Goal: Information Seeking & Learning: Learn about a topic

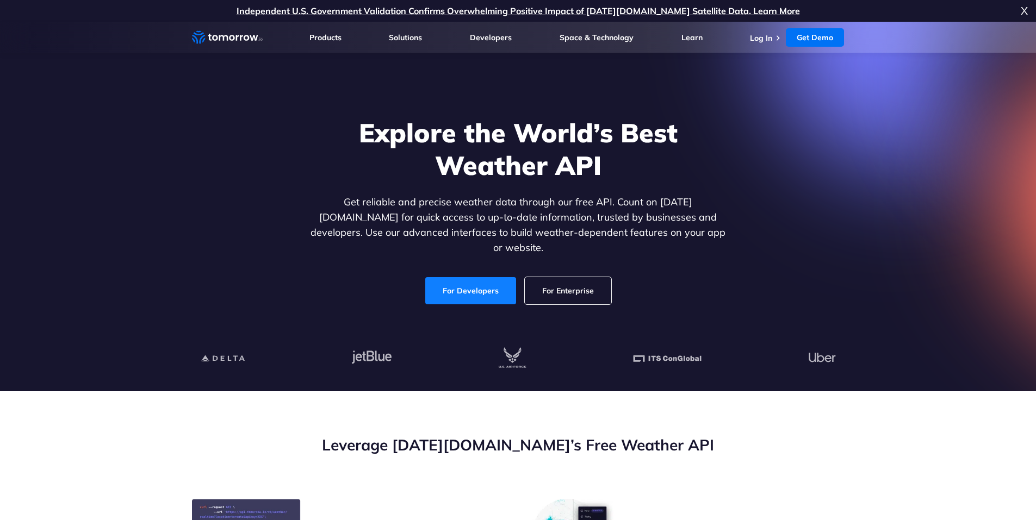
click at [432, 281] on link "For Developers" at bounding box center [470, 290] width 91 height 27
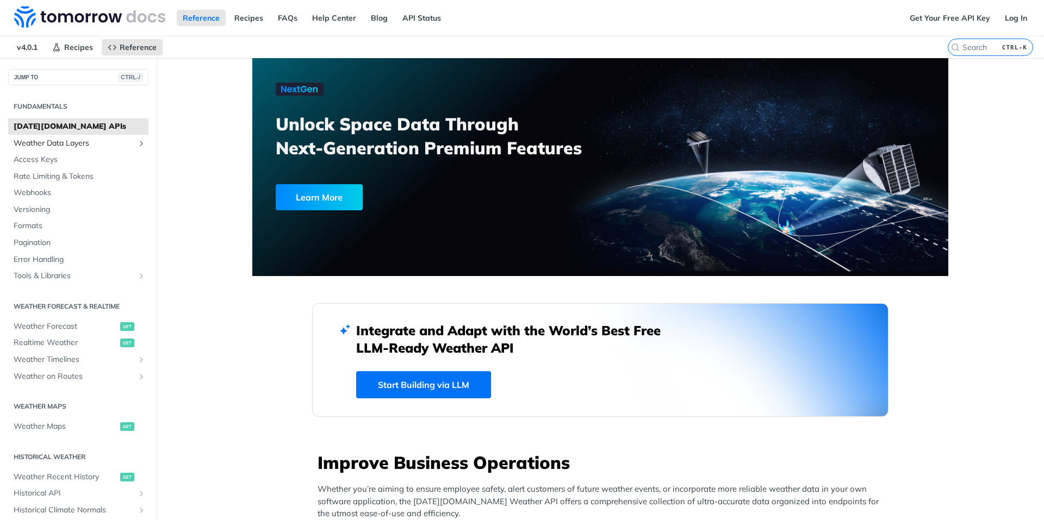
click at [80, 141] on span "Weather Data Layers" at bounding box center [74, 143] width 121 height 11
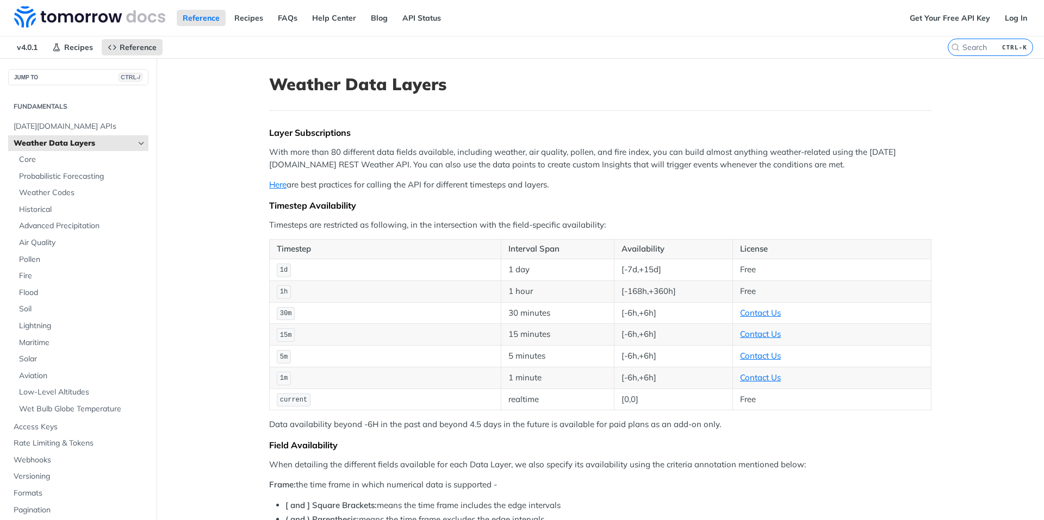
click at [288, 272] on td "1d" at bounding box center [386, 270] width 232 height 22
click at [280, 270] on span "1d" at bounding box center [284, 270] width 8 height 8
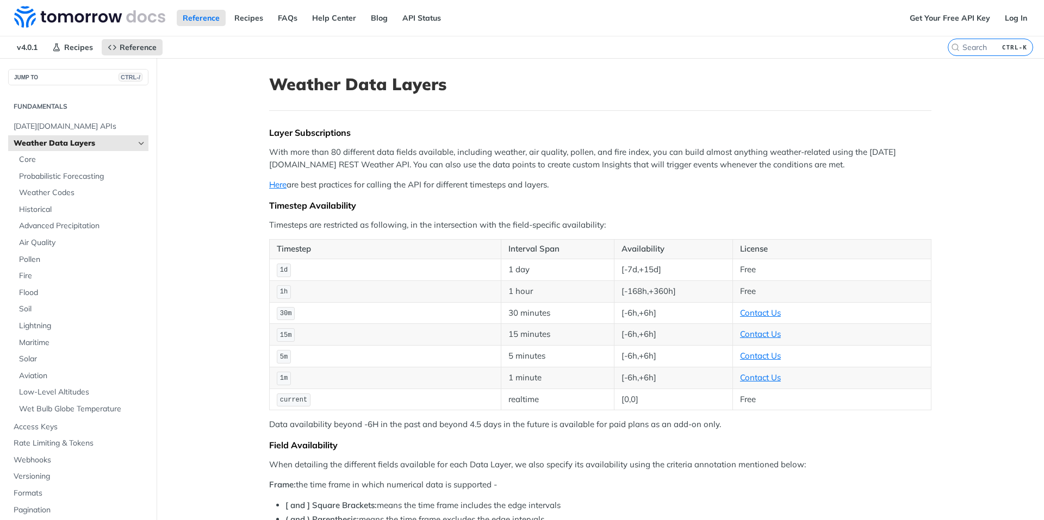
click at [536, 269] on td "1 day" at bounding box center [557, 270] width 113 height 22
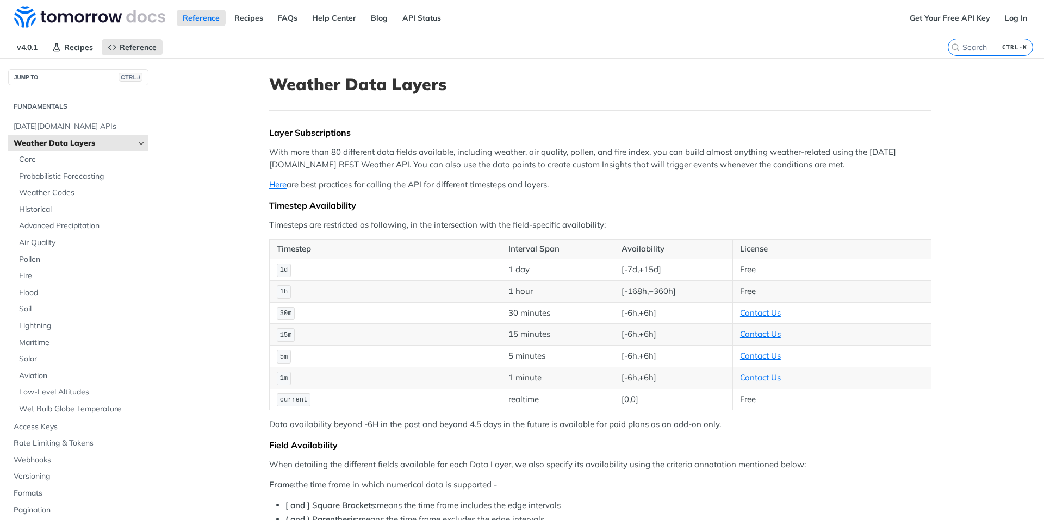
click at [538, 241] on th "Interval Span" at bounding box center [557, 250] width 113 height 20
click at [618, 251] on th "Availability" at bounding box center [673, 250] width 119 height 20
drag, startPoint x: 618, startPoint y: 251, endPoint x: 580, endPoint y: 252, distance: 38.1
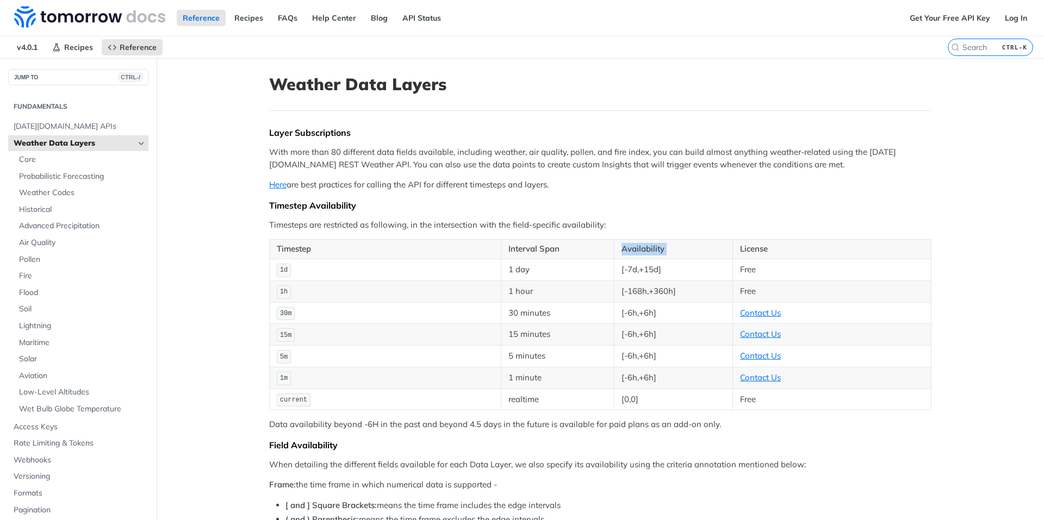
click at [618, 252] on th "Availability" at bounding box center [673, 250] width 119 height 20
click at [46, 122] on span "Tomorrow.io APIs" at bounding box center [80, 126] width 132 height 11
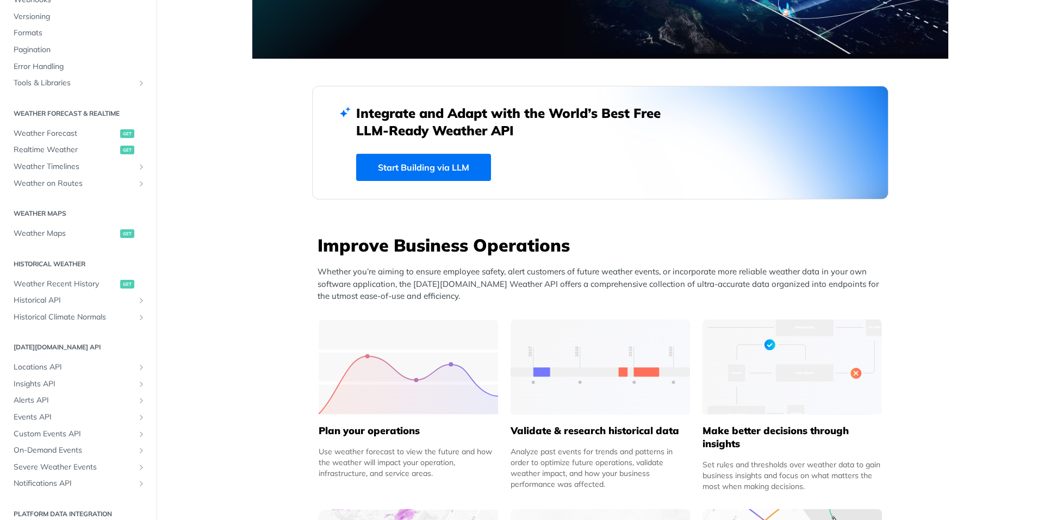
scroll to position [163, 0]
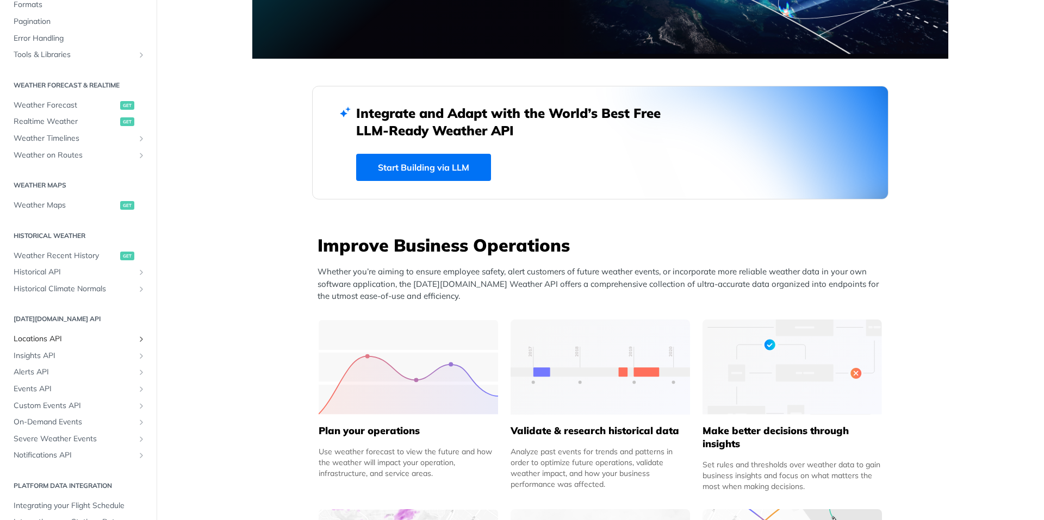
click at [47, 341] on span "Locations API" at bounding box center [74, 339] width 121 height 11
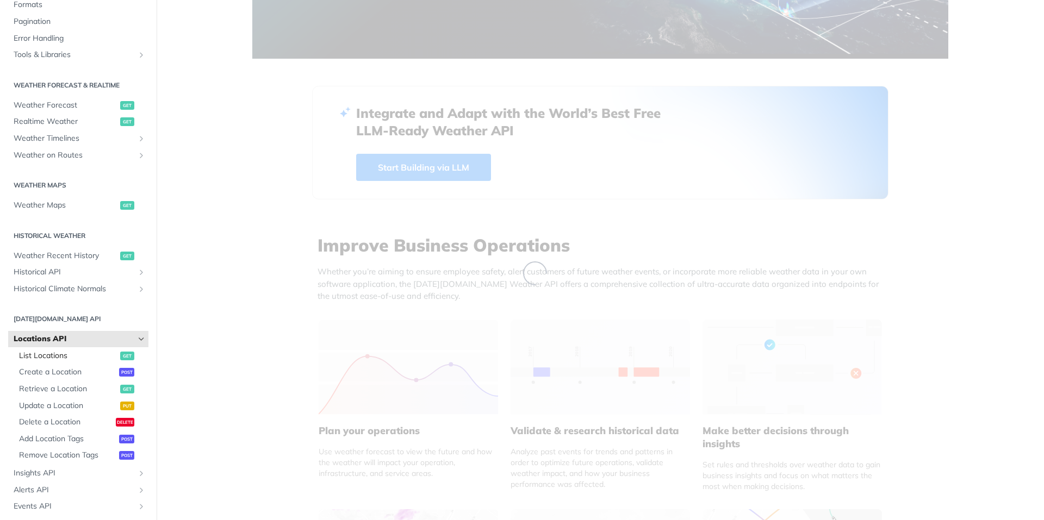
click at [71, 356] on span "List Locations" at bounding box center [68, 356] width 98 height 11
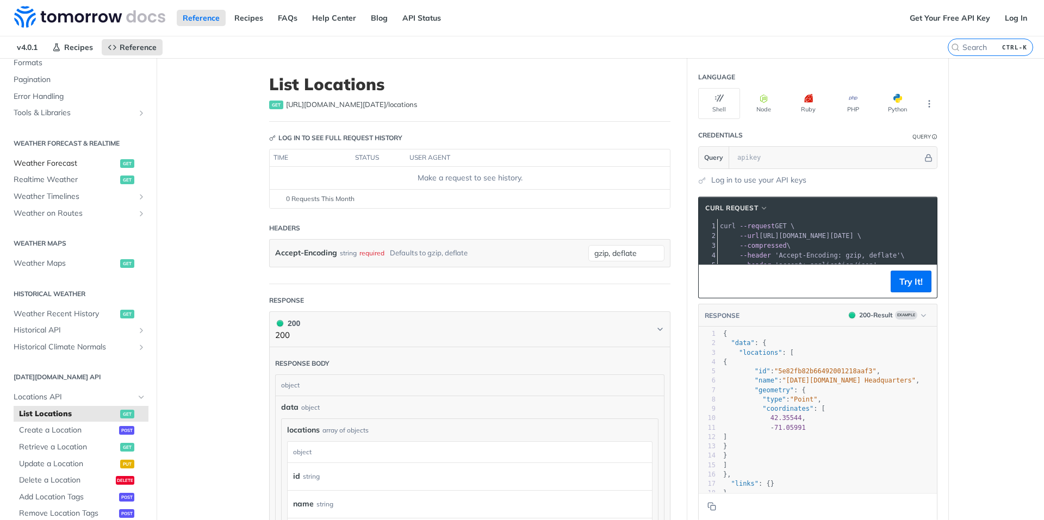
click at [41, 163] on span "Weather Forecast" at bounding box center [66, 163] width 104 height 11
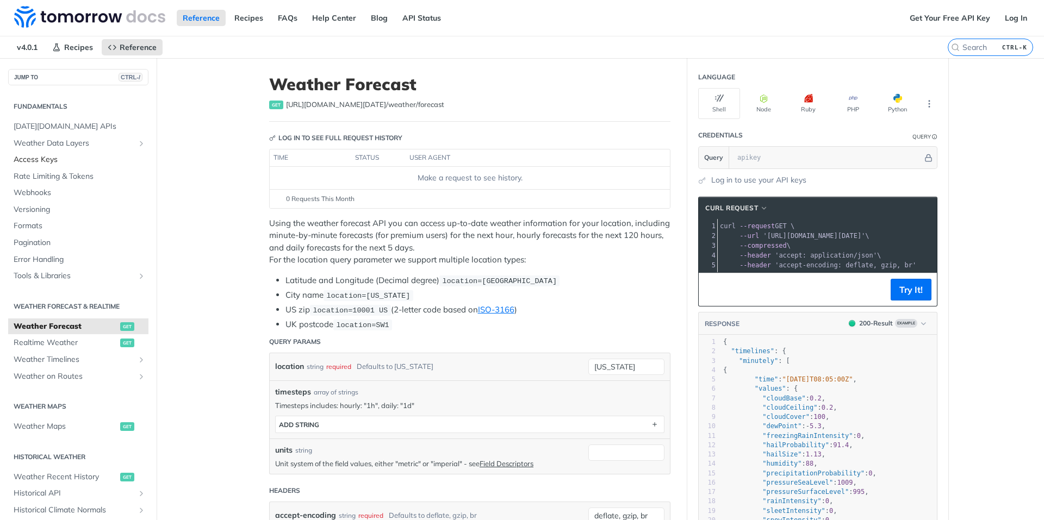
click at [40, 158] on span "Access Keys" at bounding box center [80, 159] width 132 height 11
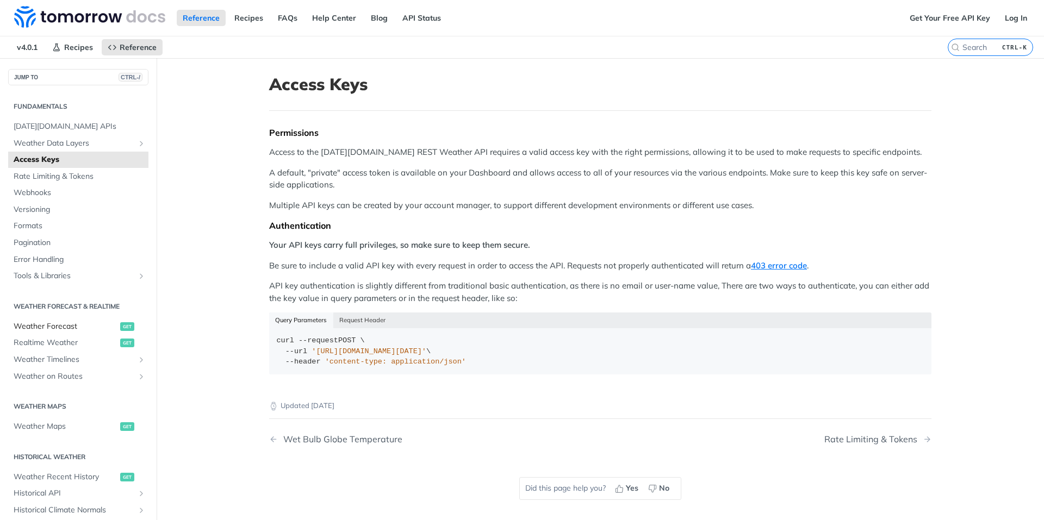
click at [57, 327] on span "Weather Forecast" at bounding box center [66, 326] width 104 height 11
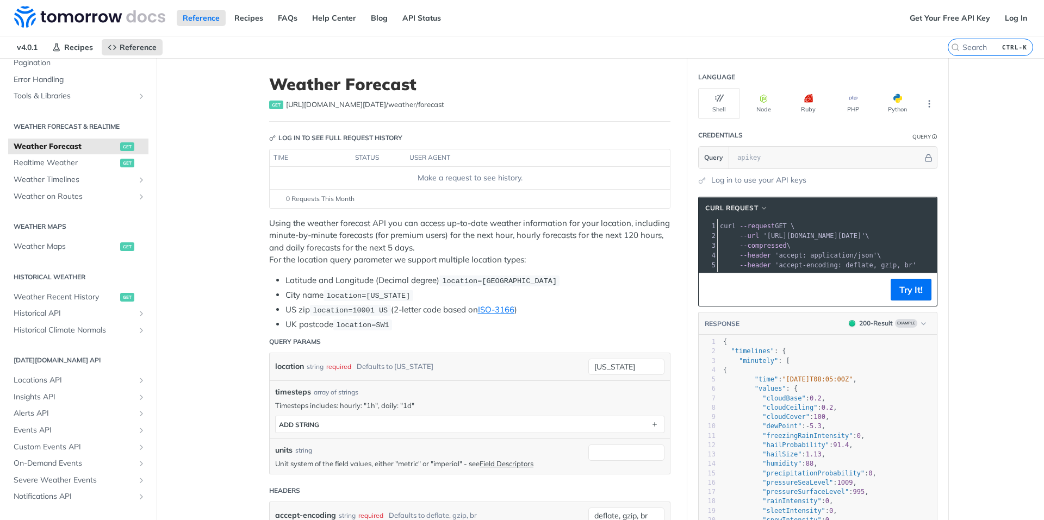
scroll to position [202, 0]
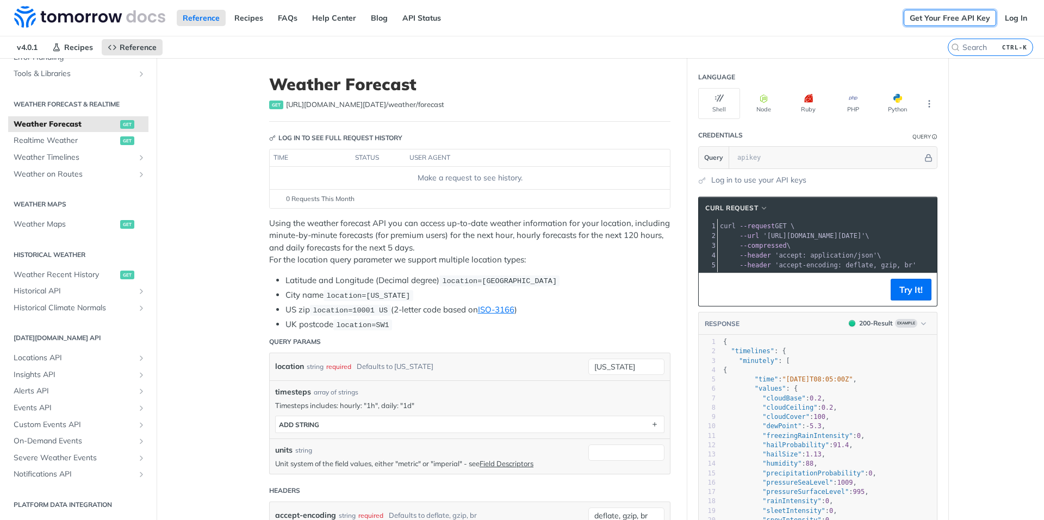
click at [942, 18] on link "Get Your Free API Key" at bounding box center [950, 18] width 92 height 16
